Goal: Transaction & Acquisition: Book appointment/travel/reservation

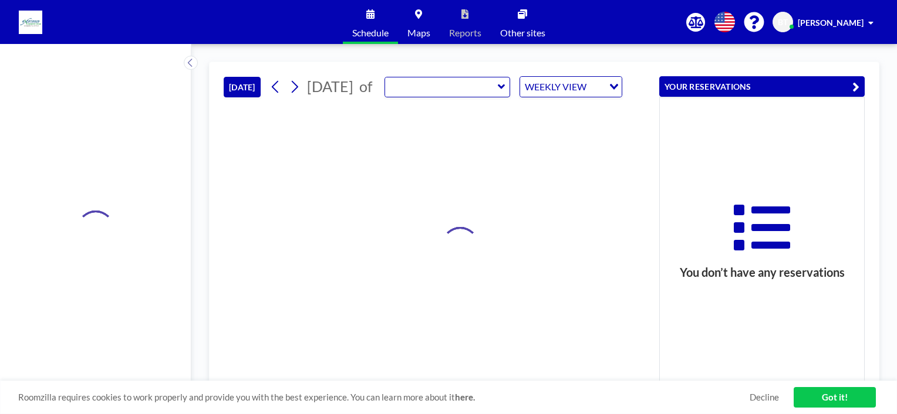
type input "Discussion Room"
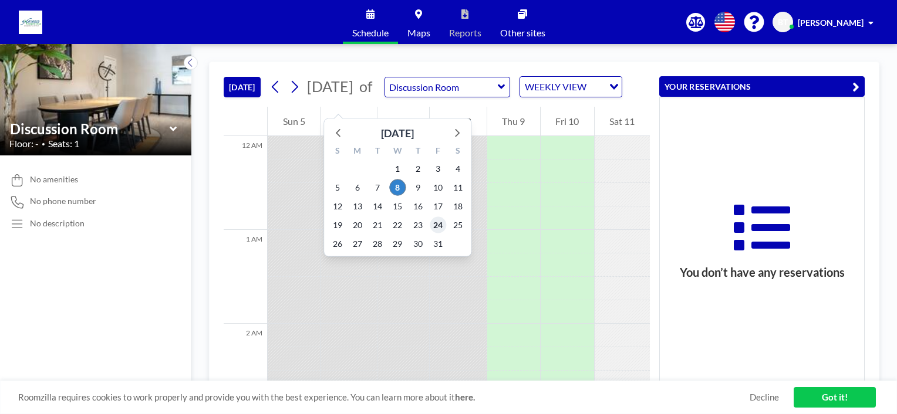
click at [436, 225] on span "24" at bounding box center [438, 225] width 16 height 16
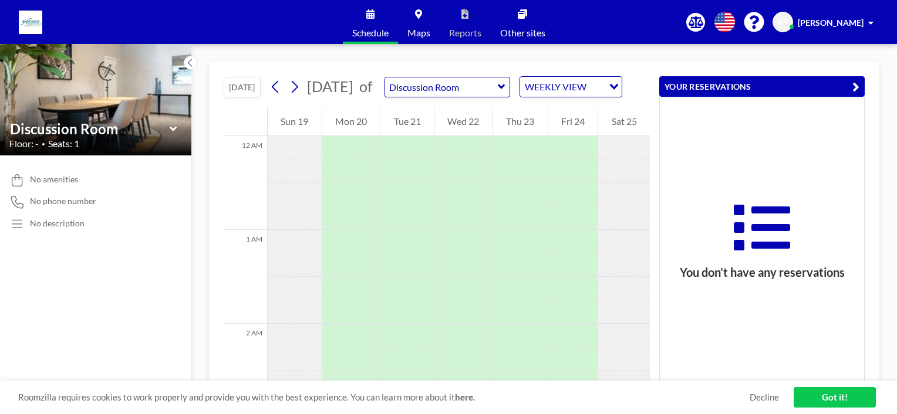
click at [505, 93] on icon at bounding box center [502, 87] width 8 height 12
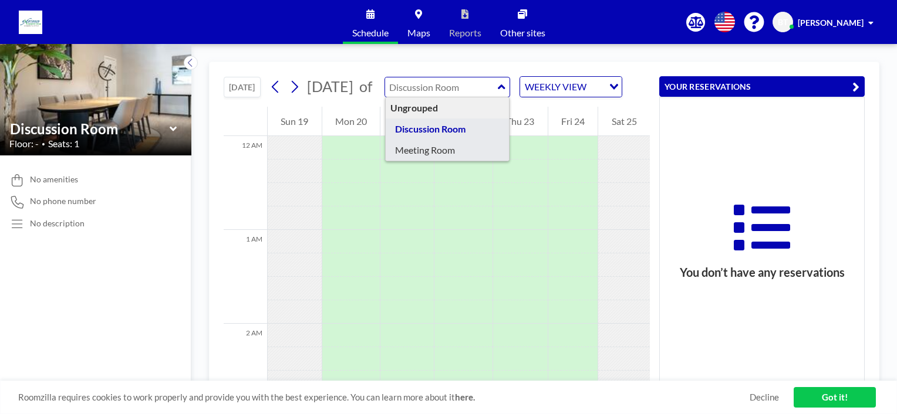
type input "Meeting Room"
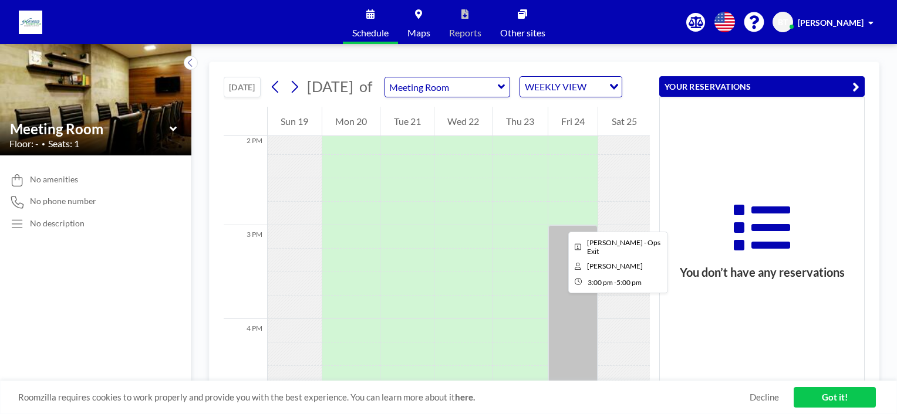
scroll to position [1291, 0]
click at [505, 89] on icon at bounding box center [501, 87] width 7 height 5
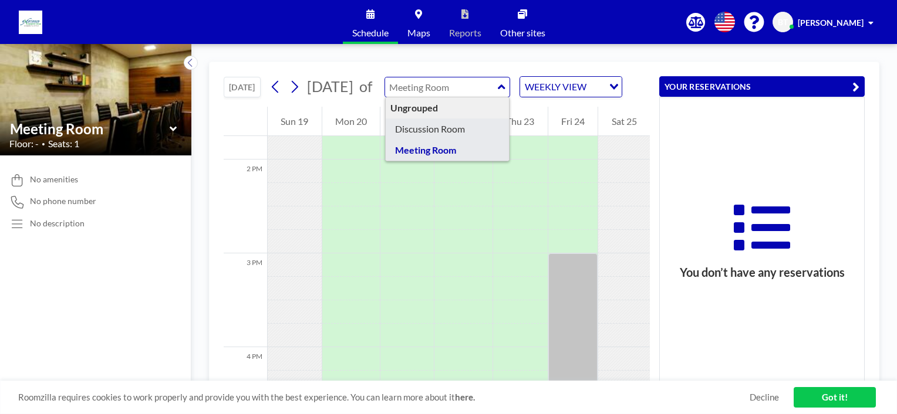
type input "Discussion Room"
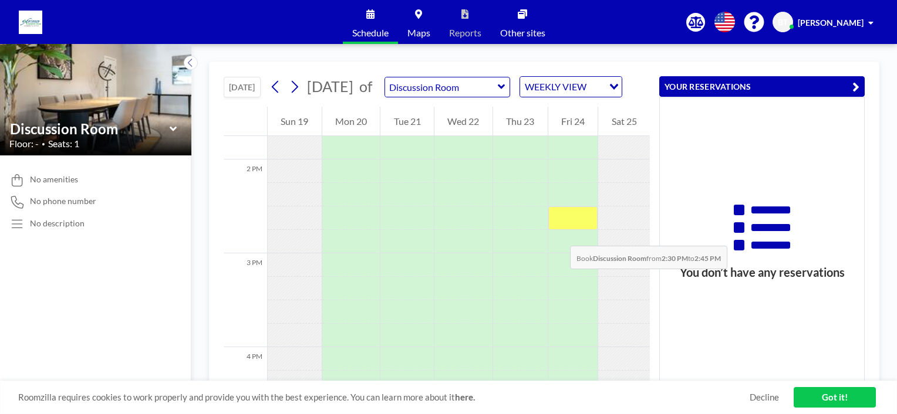
click at [558, 230] on div at bounding box center [573, 218] width 50 height 23
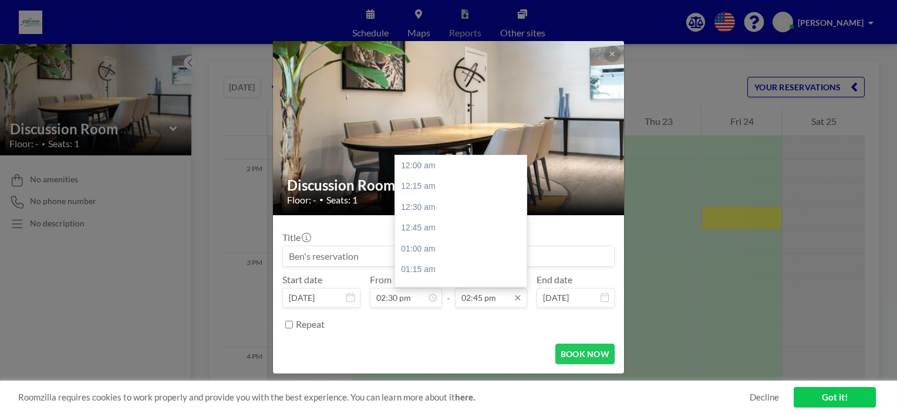
scroll to position [1233, 0]
click at [490, 300] on input "02:45 pm" at bounding box center [491, 298] width 72 height 20
click at [440, 234] on div "05:00 pm" at bounding box center [463, 236] width 137 height 21
type input "05:00 pm"
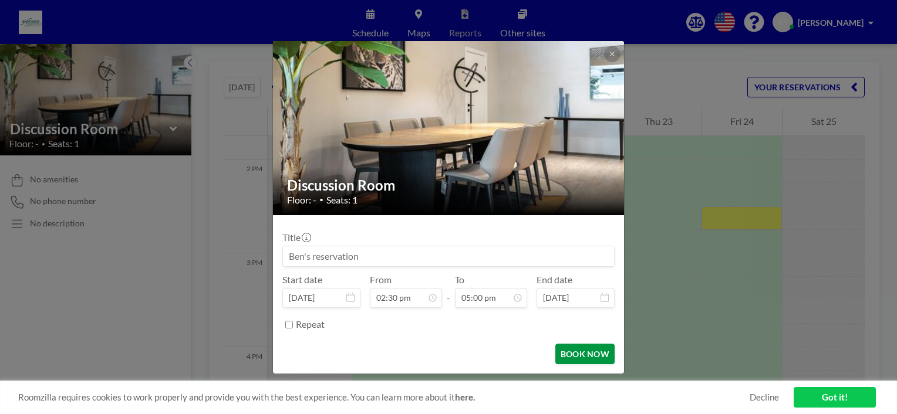
click at [587, 352] on button "BOOK NOW" at bounding box center [584, 354] width 59 height 21
